Goal: Check status: Check status

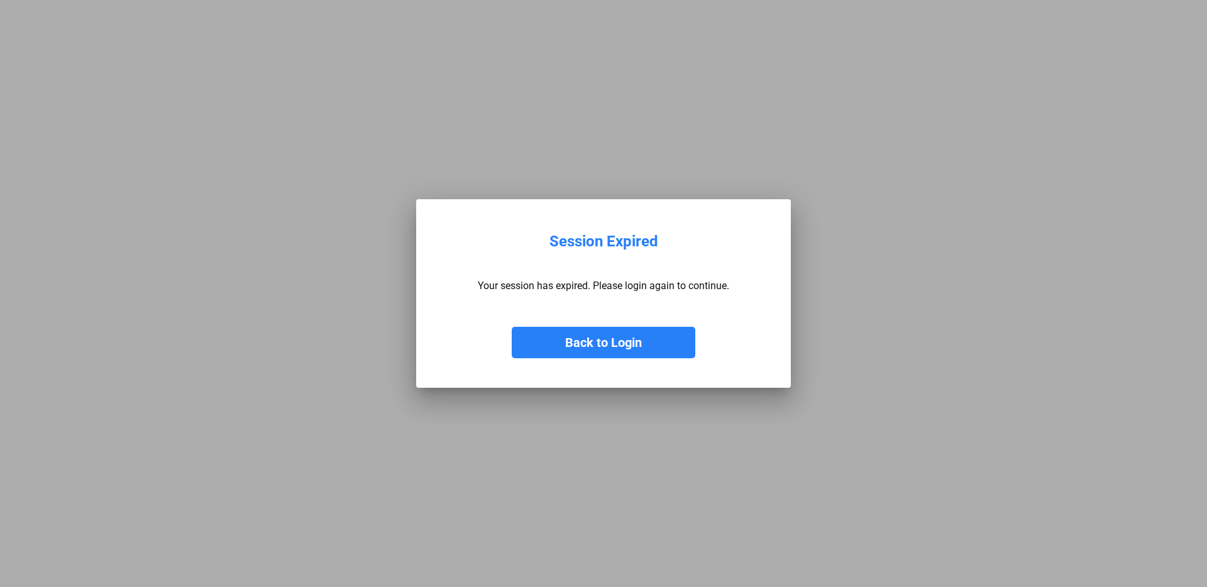
click at [589, 341] on button "Back to Login" at bounding box center [604, 342] width 184 height 31
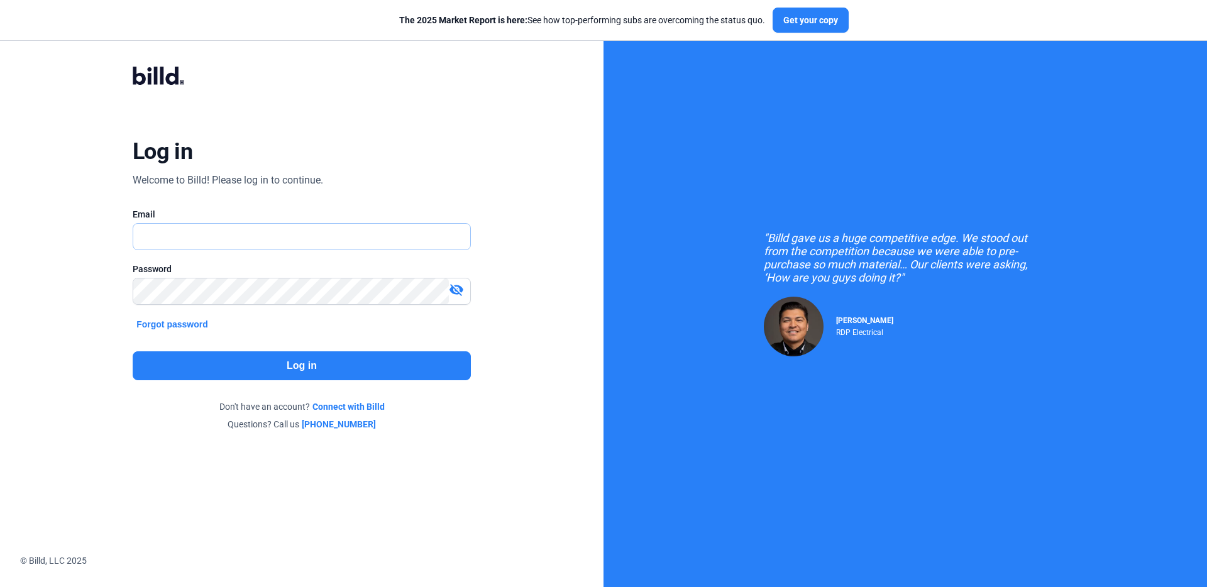
click at [243, 227] on input "text" at bounding box center [301, 237] width 337 height 26
type input "[EMAIL_ADDRESS][DOMAIN_NAME]"
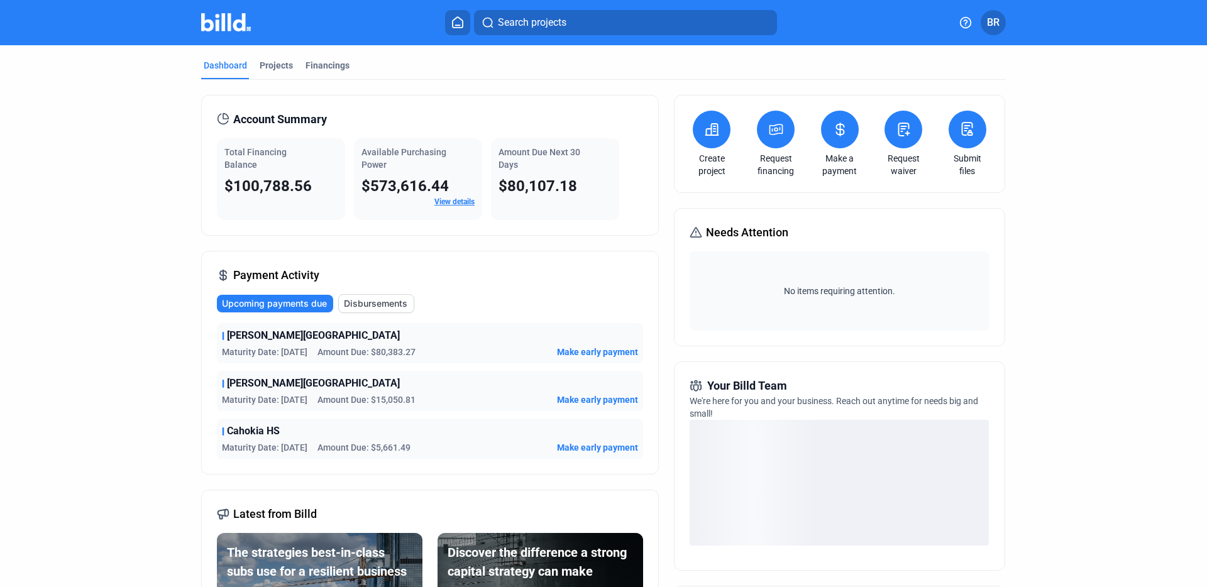
click at [257, 431] on span "Cahokia HS" at bounding box center [253, 431] width 53 height 15
click at [260, 449] on span "Maturity Date: [DATE]" at bounding box center [265, 447] width 86 height 13
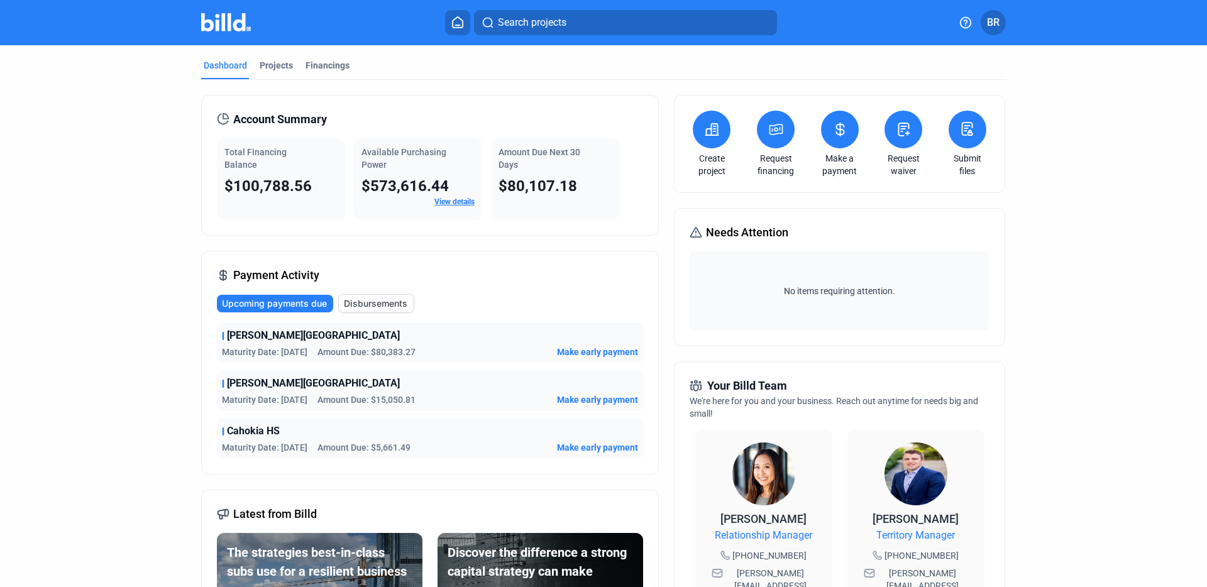
click at [253, 443] on span "Maturity Date: [DATE]" at bounding box center [265, 447] width 86 height 13
click at [275, 65] on div "Projects" at bounding box center [276, 65] width 33 height 13
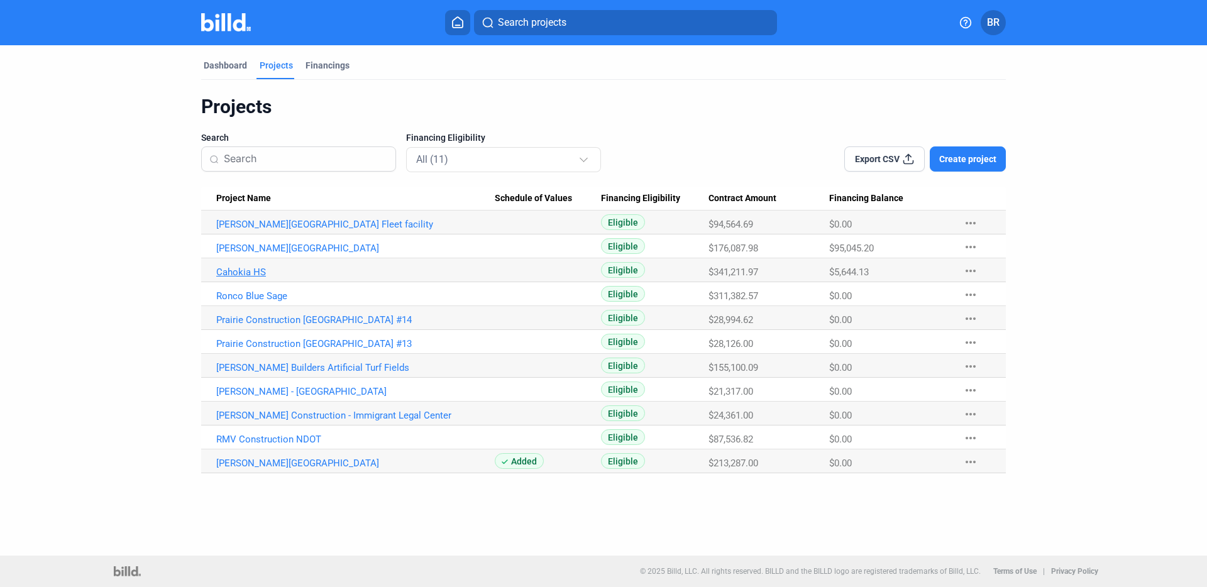
click at [229, 270] on link "Cahokia HS" at bounding box center [355, 272] width 279 height 11
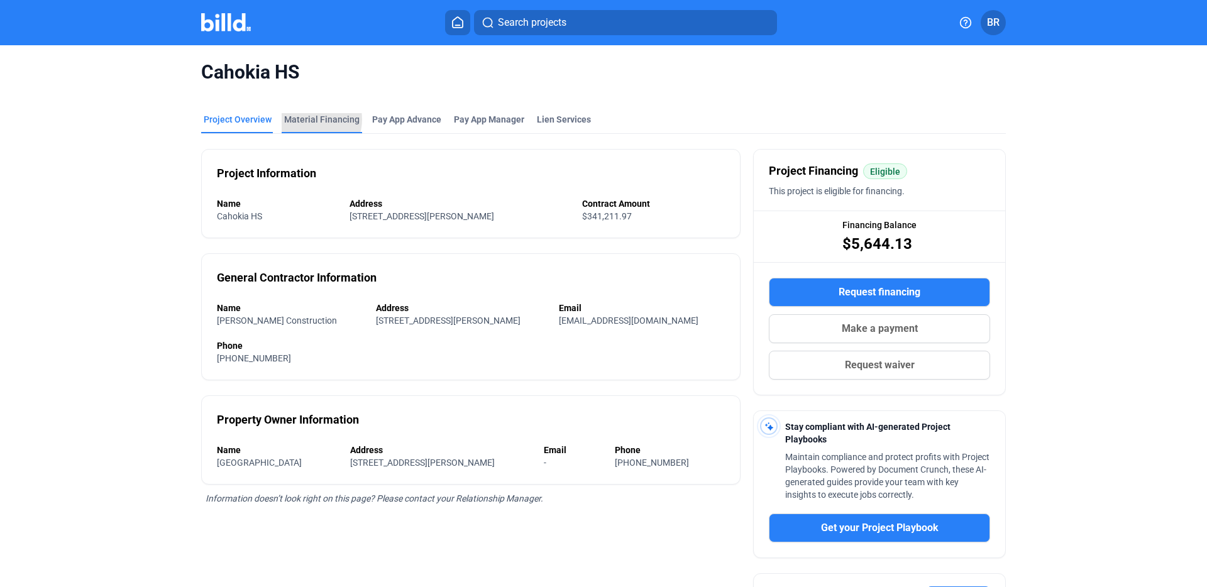
click at [307, 119] on div "Material Financing" at bounding box center [321, 119] width 75 height 13
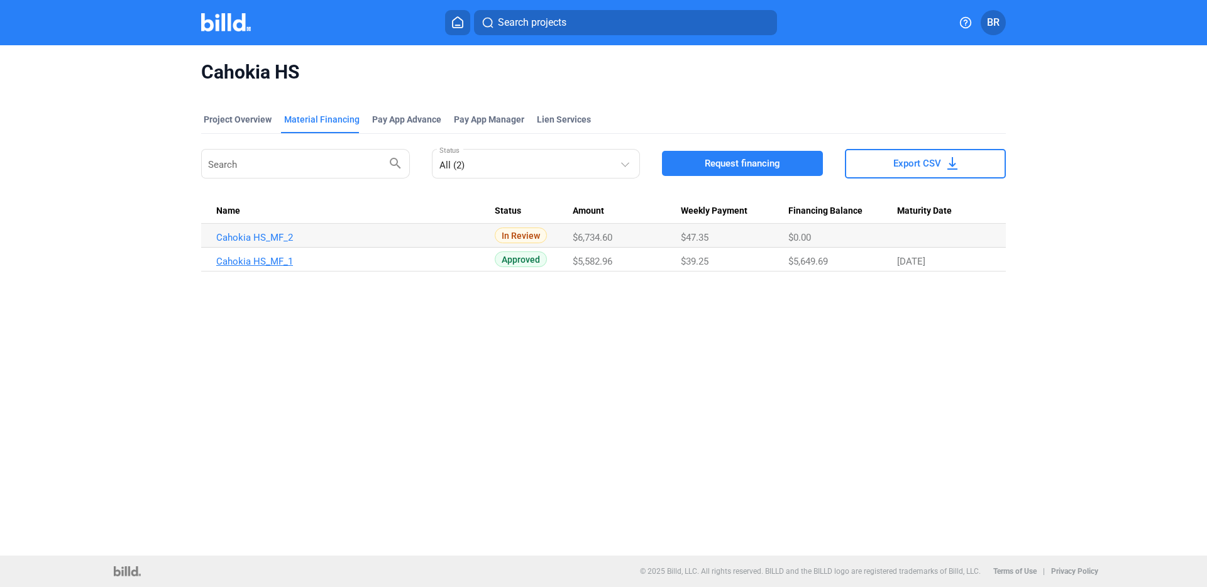
click at [276, 263] on link "Cahokia HS_MF_1" at bounding box center [355, 261] width 279 height 11
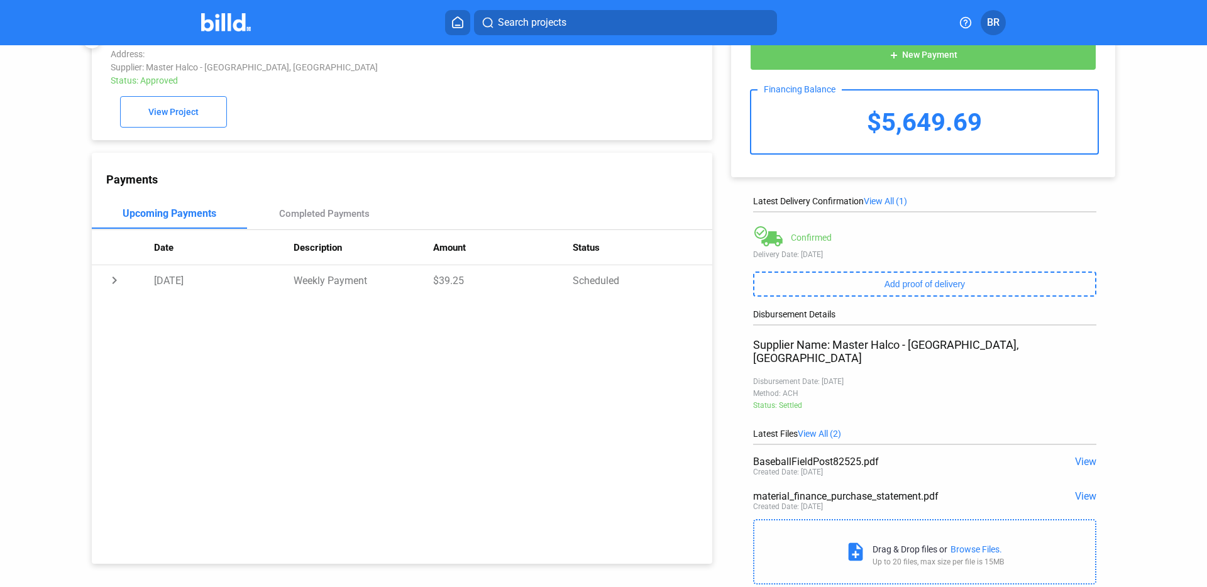
scroll to position [60, 0]
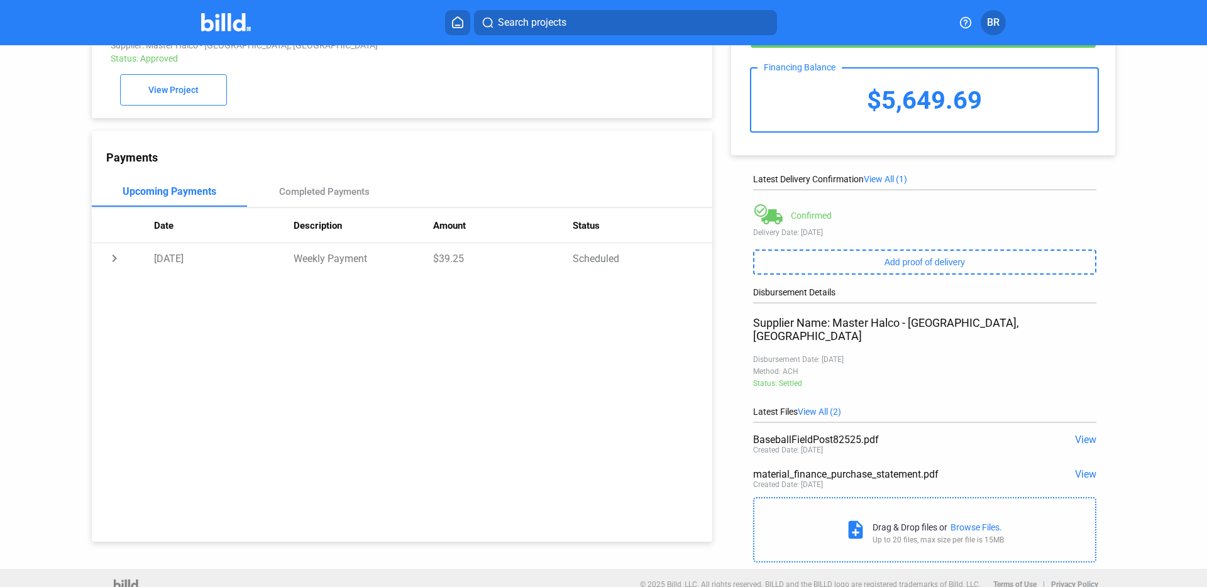
click at [1082, 434] on span "View" at bounding box center [1085, 440] width 21 height 12
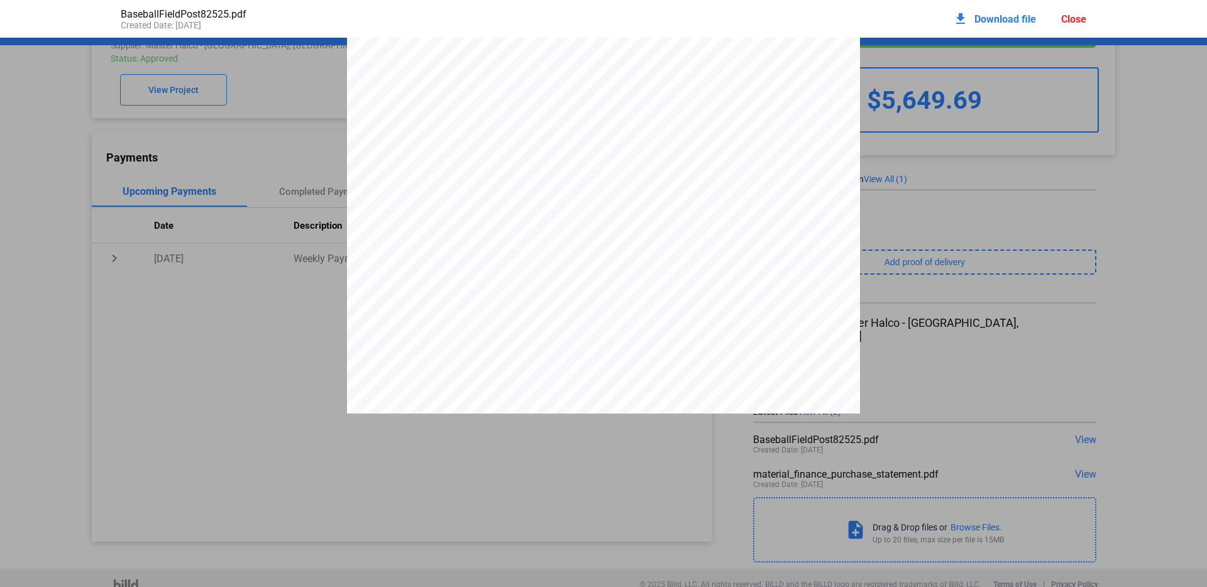
scroll to position [0, 0]
click at [1069, 16] on div "Close" at bounding box center [1073, 19] width 25 height 12
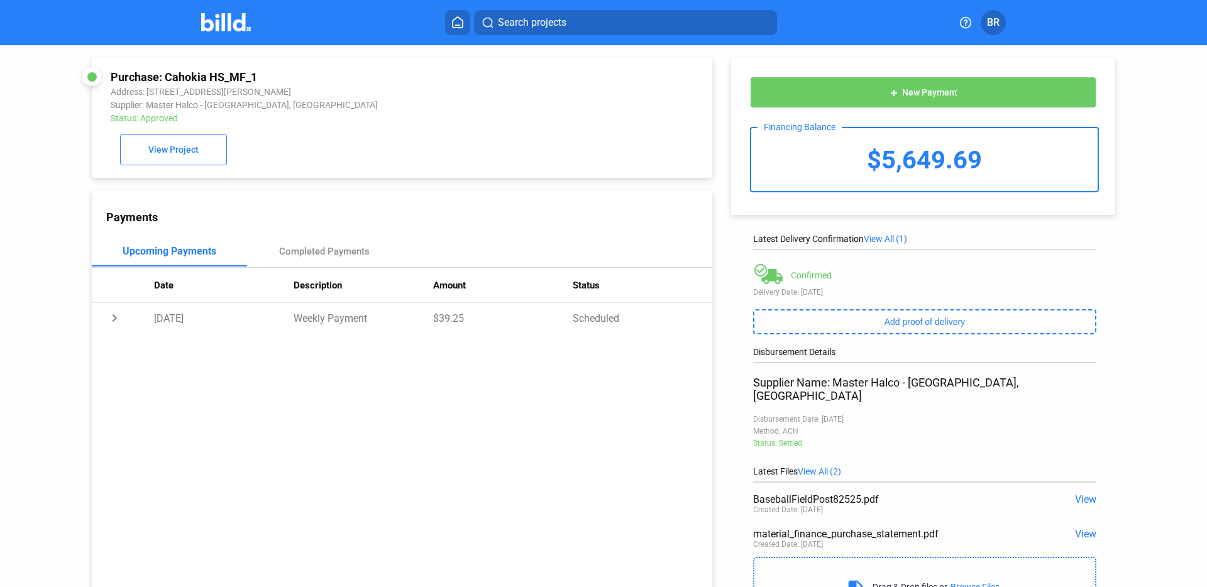
click at [1078, 494] on span "View" at bounding box center [1085, 500] width 21 height 12
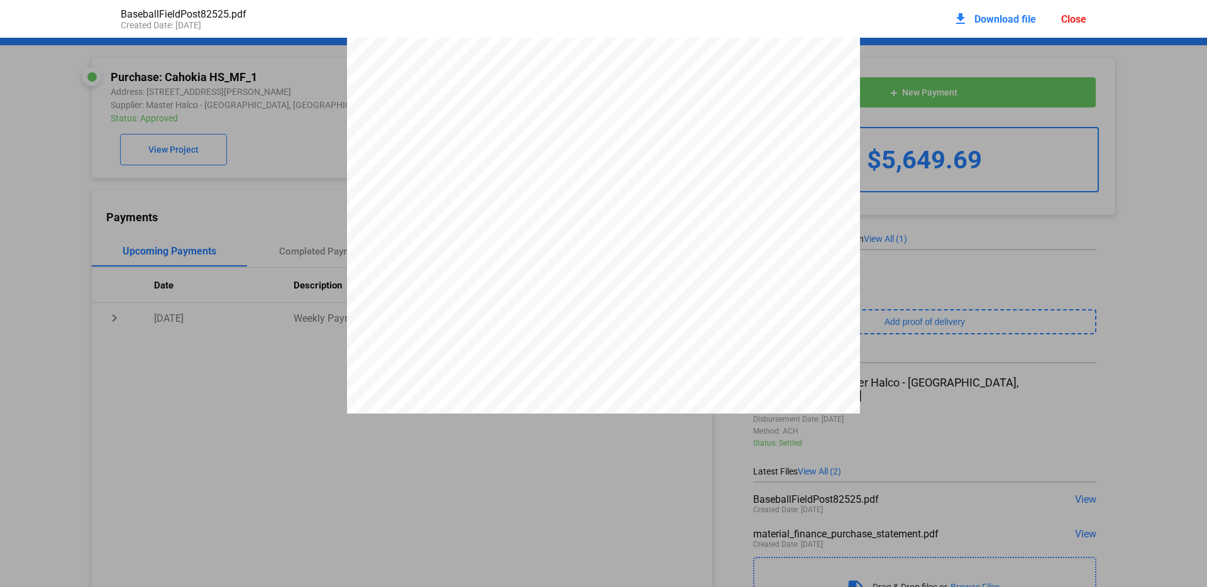
scroll to position [125, 0]
click at [1075, 16] on div "Close" at bounding box center [1073, 19] width 25 height 12
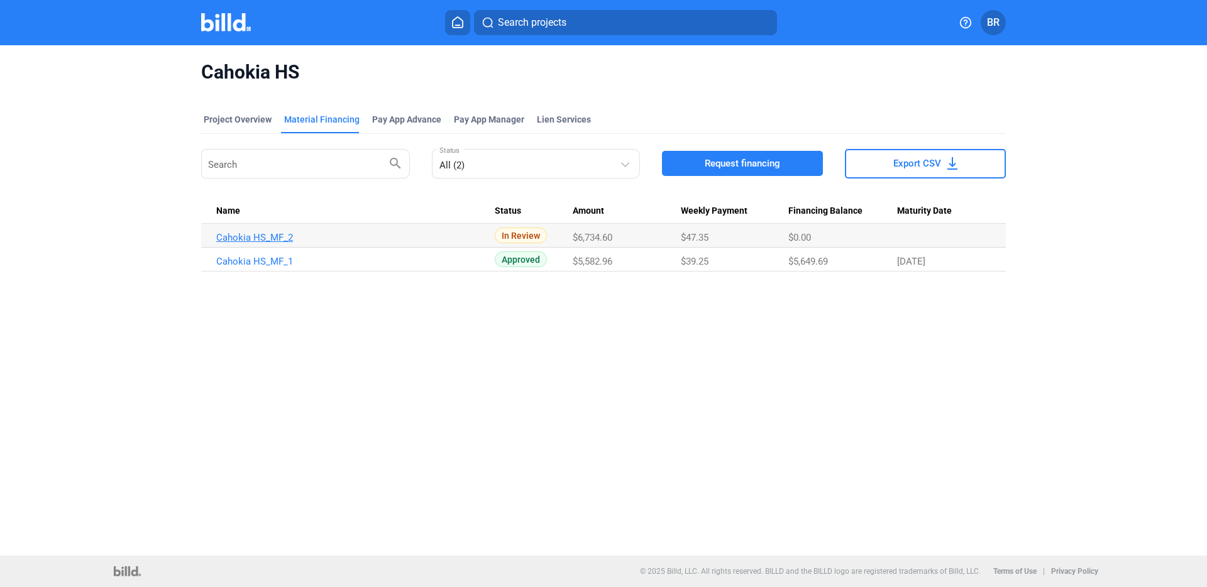
click at [248, 237] on link "Cahokia HS_MF_2" at bounding box center [355, 237] width 279 height 11
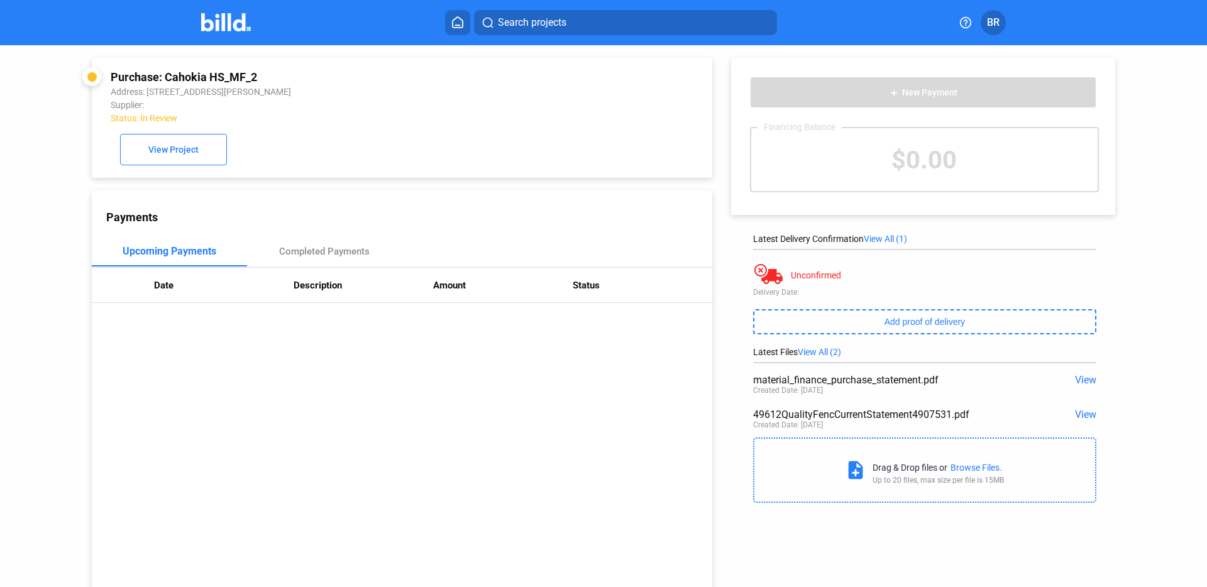
click at [1079, 416] on span "View" at bounding box center [1085, 415] width 21 height 12
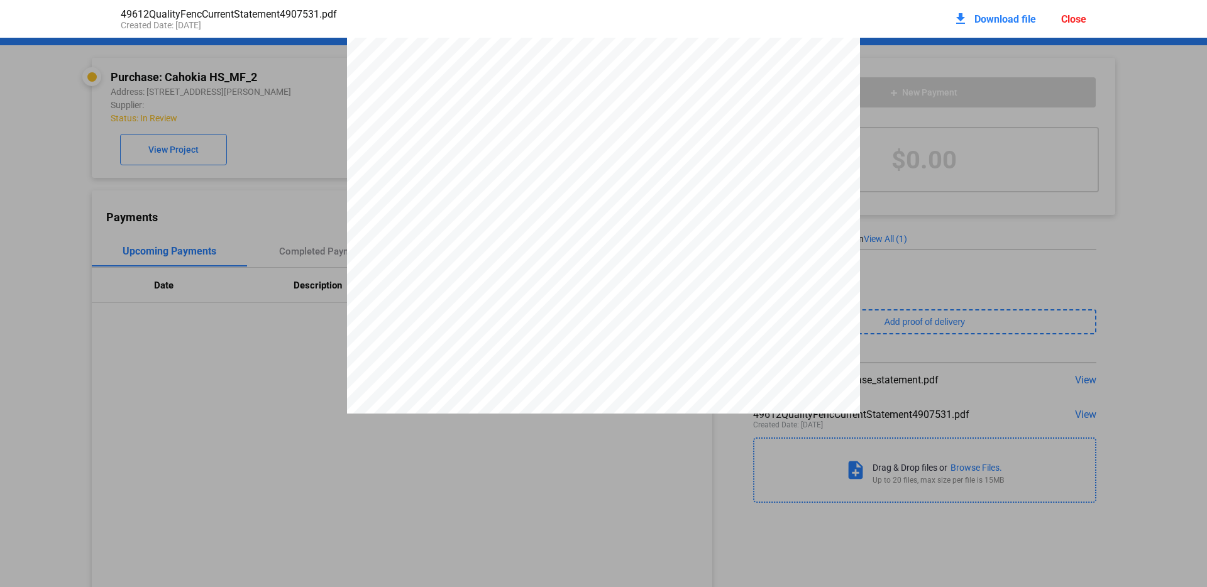
scroll to position [99, 0]
click at [1063, 14] on div "Close" at bounding box center [1073, 19] width 25 height 12
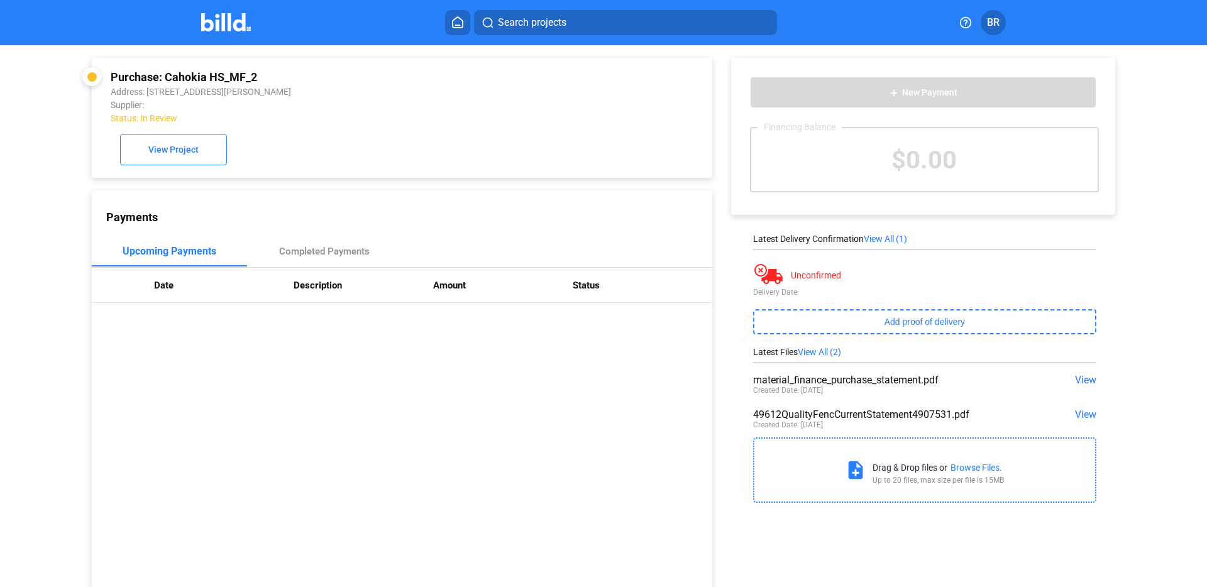
click at [1087, 412] on span "View" at bounding box center [1085, 415] width 21 height 12
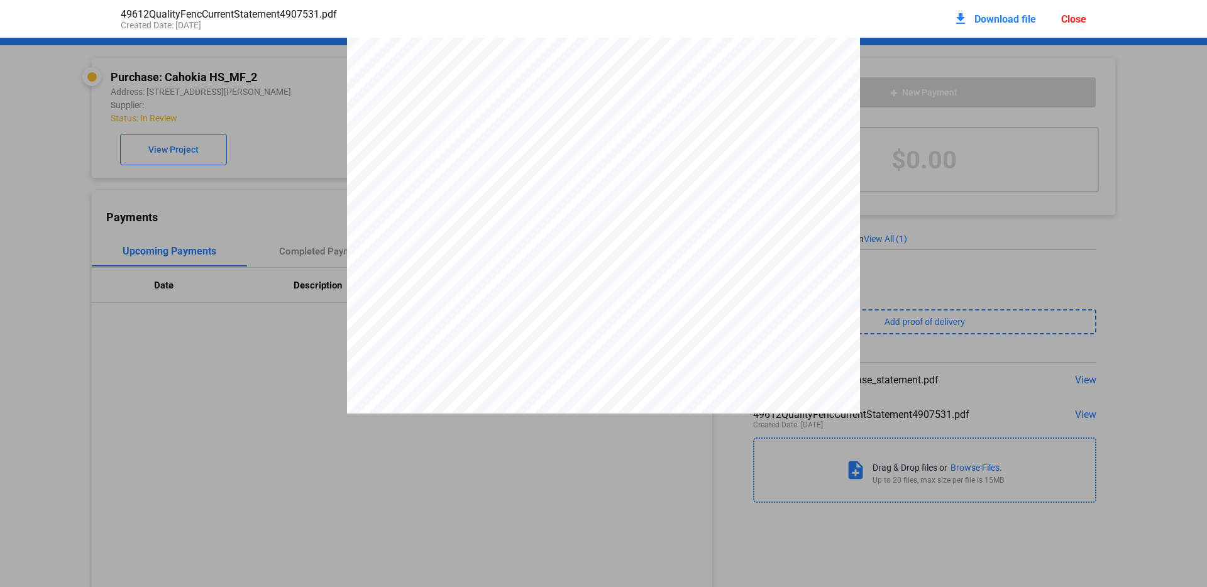
scroll to position [0, 0]
click at [1074, 17] on div "Close" at bounding box center [1073, 19] width 25 height 12
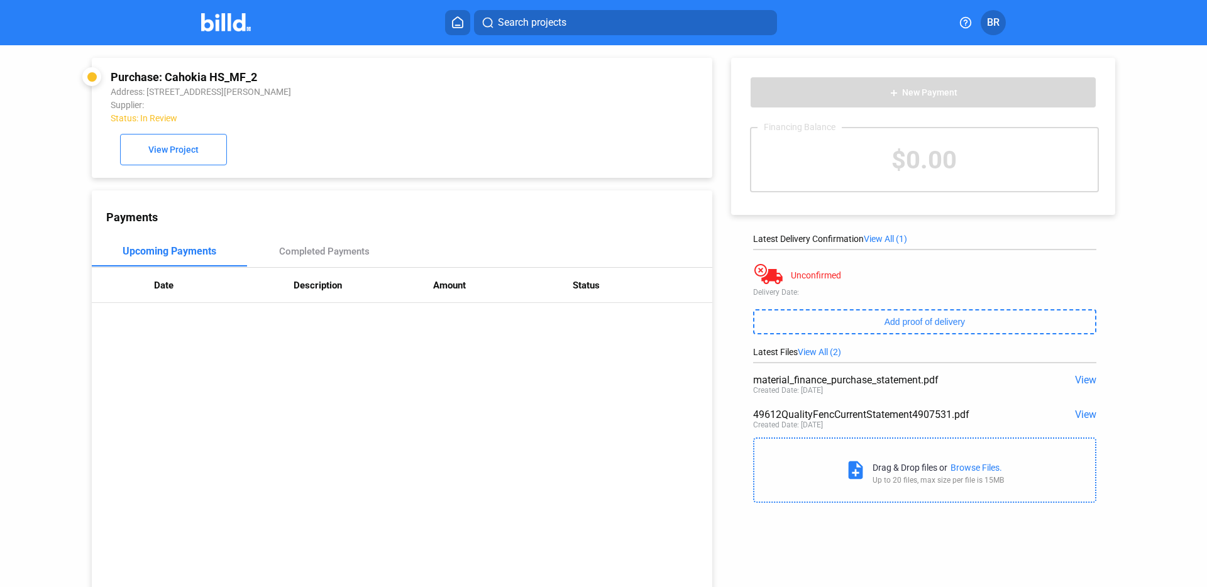
click at [1079, 374] on span "View" at bounding box center [1085, 380] width 21 height 12
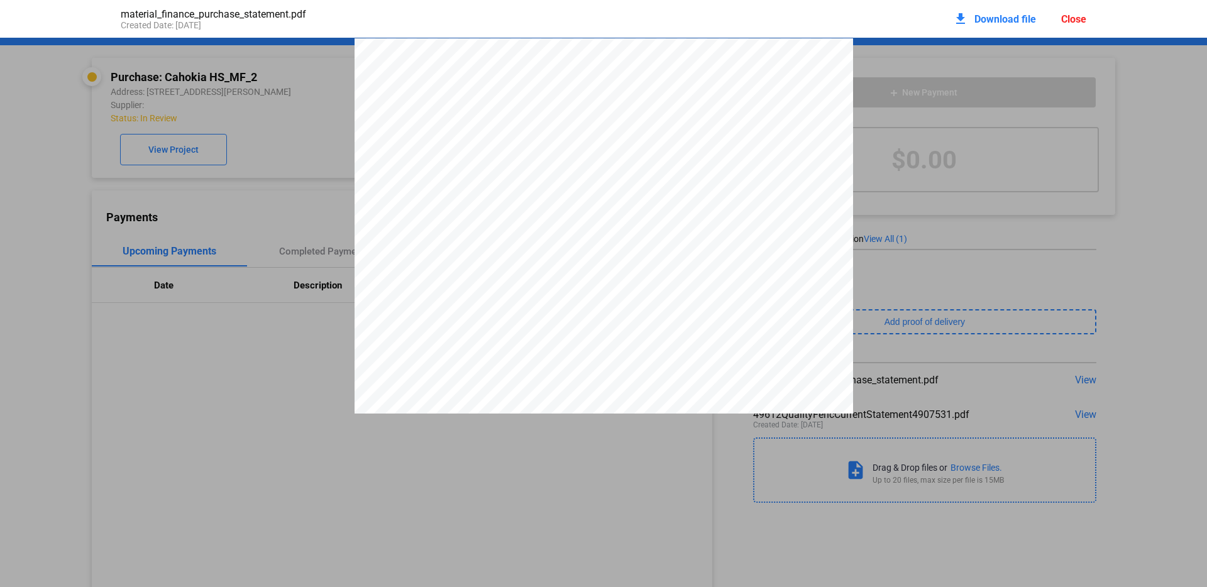
click at [1069, 18] on div "Close" at bounding box center [1073, 19] width 25 height 12
